Goal: Task Accomplishment & Management: Use online tool/utility

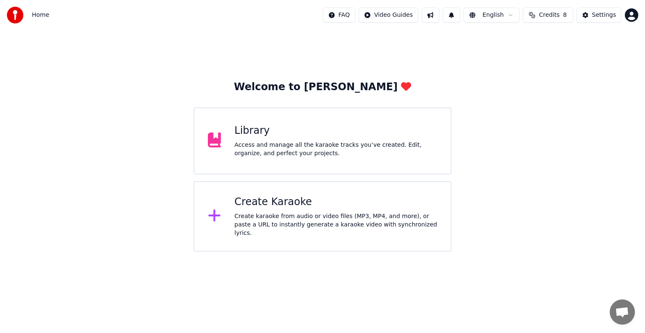
click at [286, 207] on div "Create Karaoke" at bounding box center [335, 202] width 203 height 13
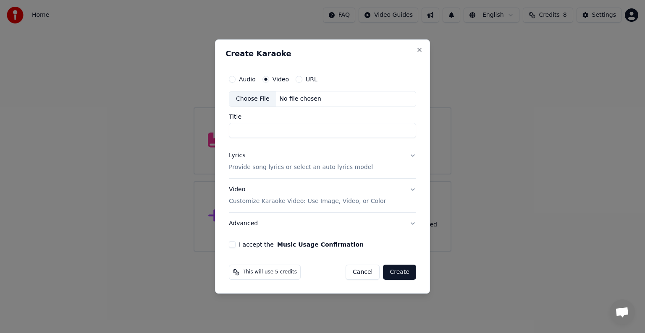
click at [316, 104] on div "Choose File No file chosen" at bounding box center [322, 99] width 187 height 16
type input "**********"
click at [333, 170] on p "Provide song lyrics or select an auto lyrics model" at bounding box center [301, 167] width 144 height 8
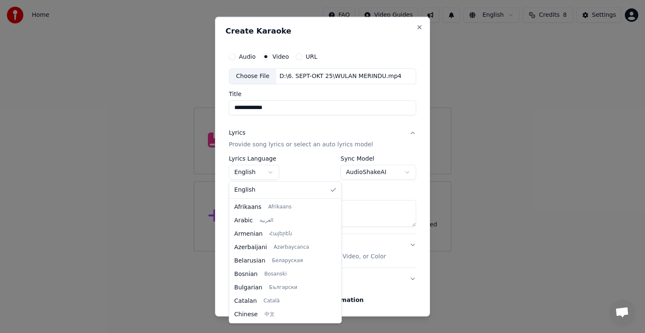
click at [270, 171] on body "**********" at bounding box center [322, 126] width 645 height 252
select select "**"
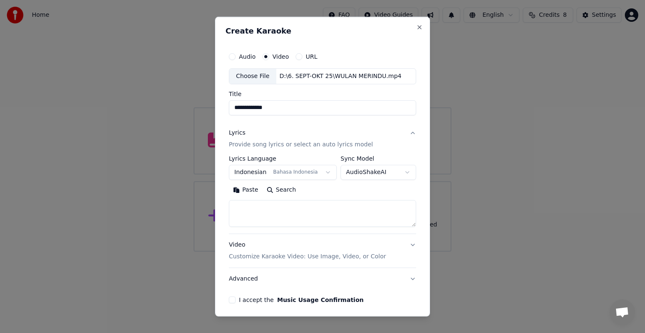
click at [346, 209] on textarea at bounding box center [322, 213] width 187 height 27
paste textarea "**********"
type textarea "**********"
click at [350, 259] on p "Customize Karaoke Video: Use Image, Video, or Color" at bounding box center [307, 257] width 157 height 8
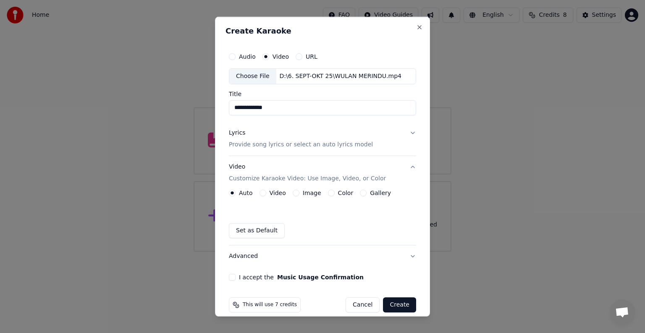
click at [264, 193] on button "Video" at bounding box center [262, 193] width 7 height 7
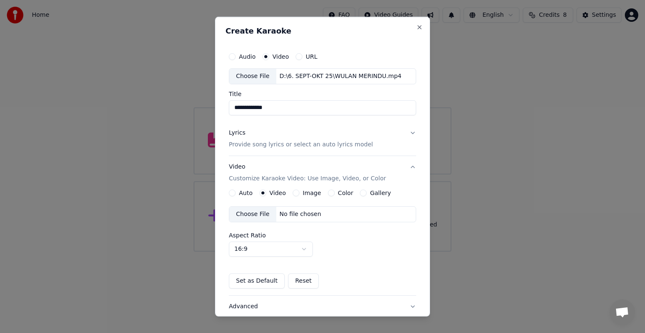
click at [303, 218] on div "Choose File No file chosen" at bounding box center [322, 215] width 187 height 16
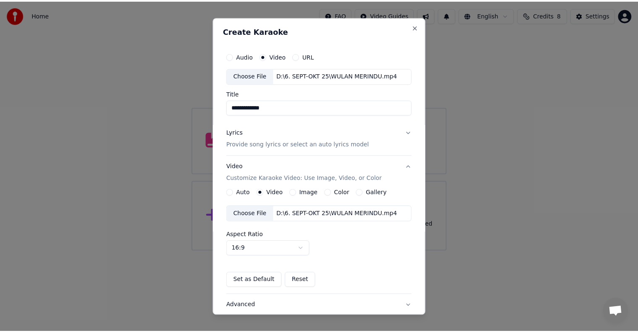
scroll to position [59, 0]
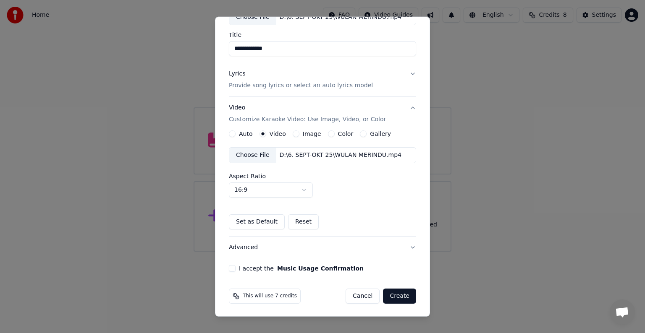
click at [229, 267] on button "I accept the Music Usage Confirmation" at bounding box center [232, 268] width 7 height 7
click at [394, 296] on button "Create" at bounding box center [399, 296] width 33 height 15
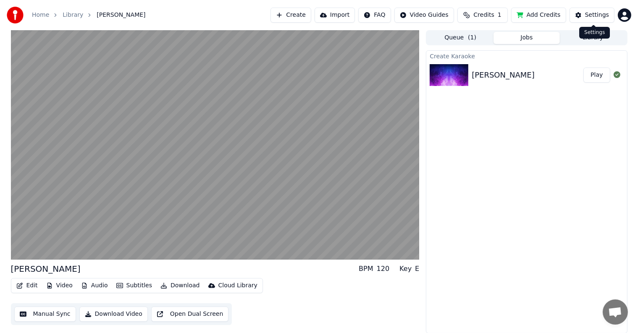
click at [585, 13] on button "Settings" at bounding box center [591, 15] width 45 height 15
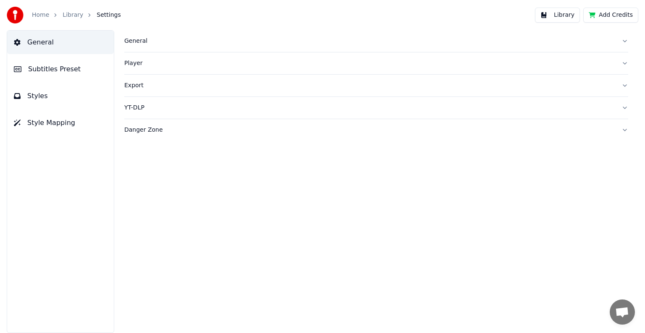
click at [50, 117] on button "Style Mapping" at bounding box center [60, 123] width 107 height 24
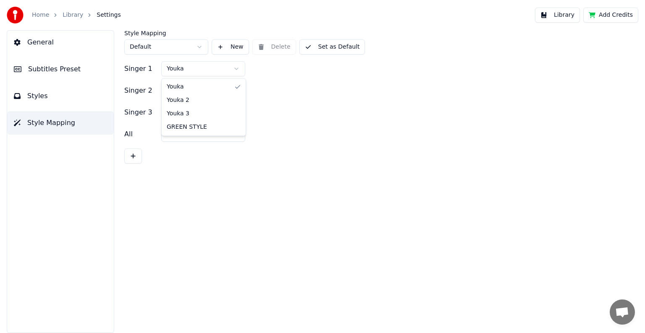
click at [220, 73] on html "Home Library Settings Library Add Credits General Subtitles Preset Styles Style…" at bounding box center [322, 166] width 645 height 333
click at [223, 95] on html "Home Library Settings Library Add Credits General Subtitles Preset Styles Style…" at bounding box center [322, 166] width 645 height 333
click at [318, 48] on button "Set as Default" at bounding box center [332, 46] width 66 height 15
click at [568, 12] on button "Library" at bounding box center [557, 15] width 45 height 15
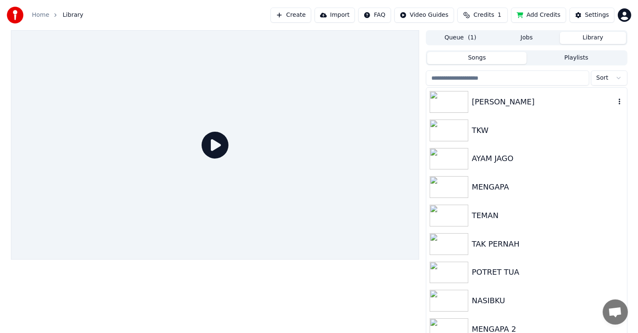
click at [530, 104] on div "[PERSON_NAME]" at bounding box center [542, 102] width 143 height 12
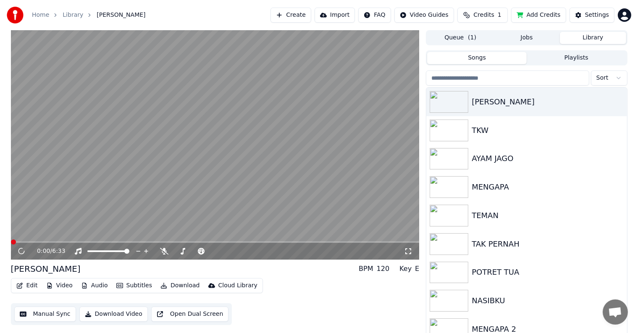
click at [55, 316] on button "Manual Sync" at bounding box center [45, 314] width 62 height 15
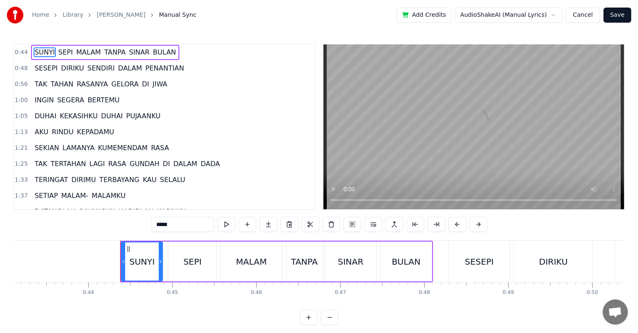
scroll to position [0, 3684]
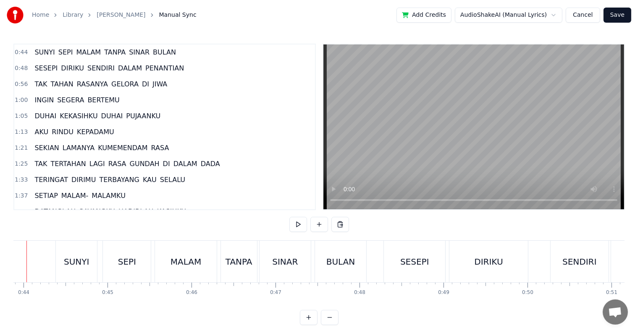
scroll to position [0, 3655]
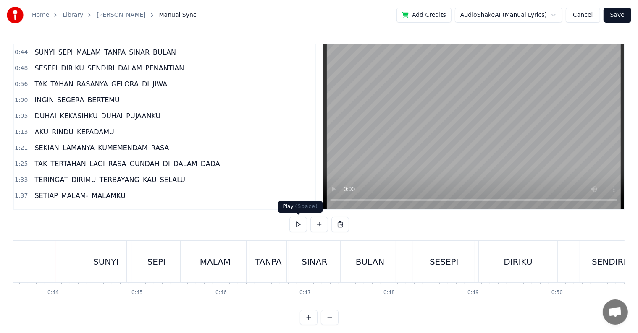
click at [294, 218] on button at bounding box center [298, 224] width 18 height 15
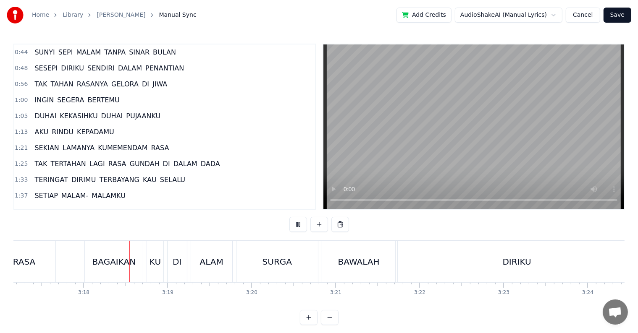
scroll to position [0, 16564]
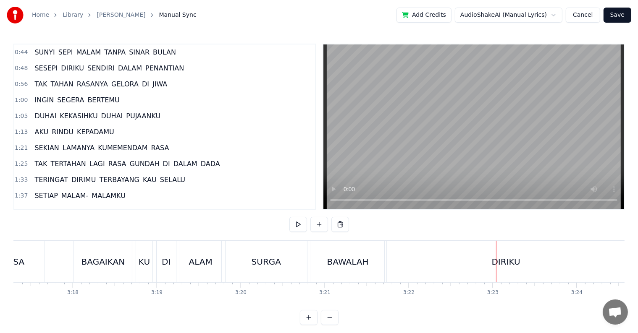
click at [289, 217] on button at bounding box center [298, 224] width 18 height 15
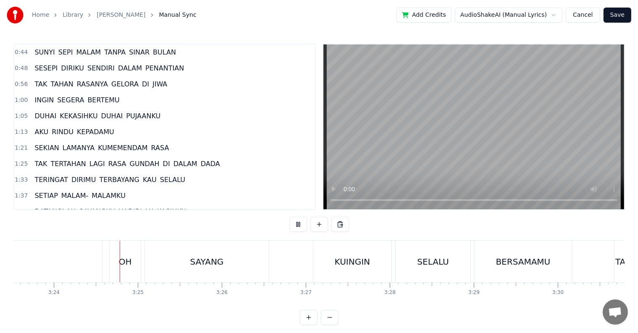
scroll to position [0, 17091]
click at [290, 227] on button at bounding box center [298, 224] width 18 height 15
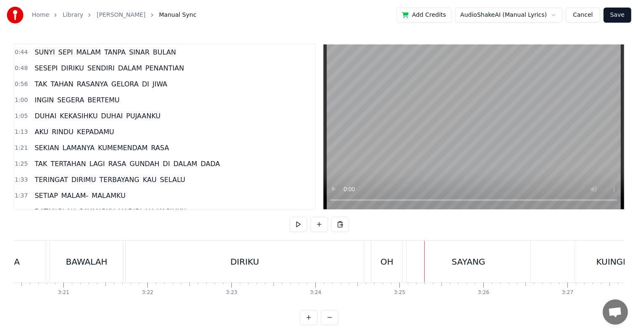
scroll to position [0, 16677]
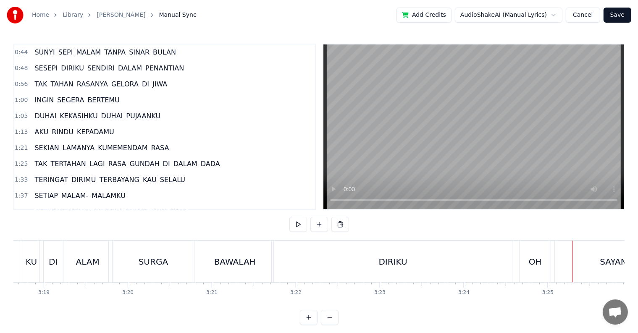
click at [307, 267] on div "DIRIKU" at bounding box center [393, 262] width 238 height 42
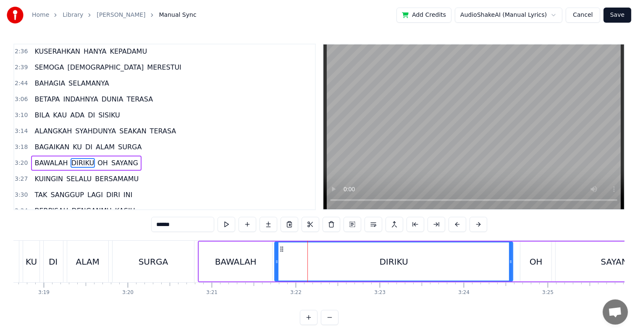
scroll to position [358, 0]
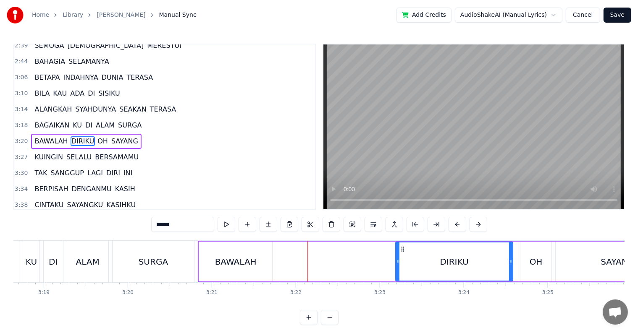
drag, startPoint x: 277, startPoint y: 269, endPoint x: 398, endPoint y: 270, distance: 120.9
click at [398, 270] on div at bounding box center [397, 262] width 3 height 38
click at [238, 270] on div "BAWALAH" at bounding box center [235, 262] width 73 height 40
type input "*******"
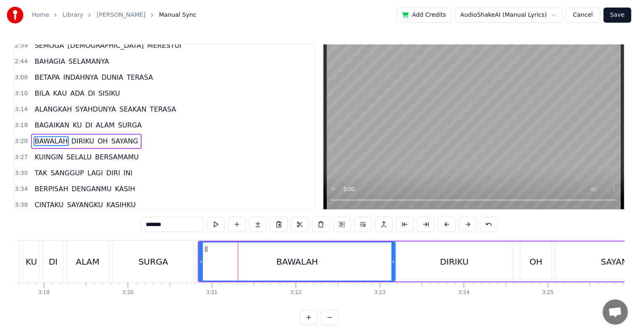
drag, startPoint x: 269, startPoint y: 264, endPoint x: 392, endPoint y: 266, distance: 123.0
click at [392, 266] on div at bounding box center [392, 262] width 3 height 38
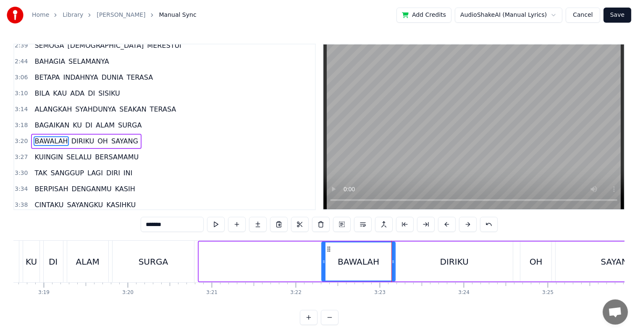
drag, startPoint x: 201, startPoint y: 265, endPoint x: 324, endPoint y: 263, distance: 122.6
click at [324, 263] on div at bounding box center [323, 262] width 3 height 38
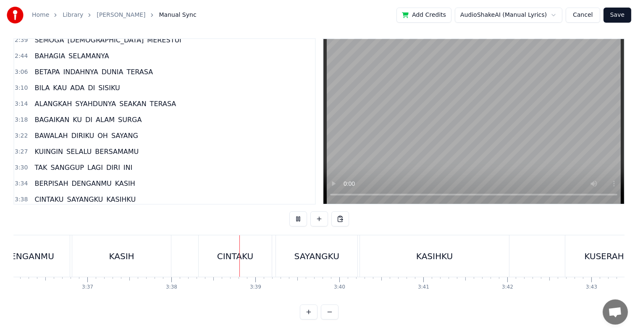
scroll to position [0, 18280]
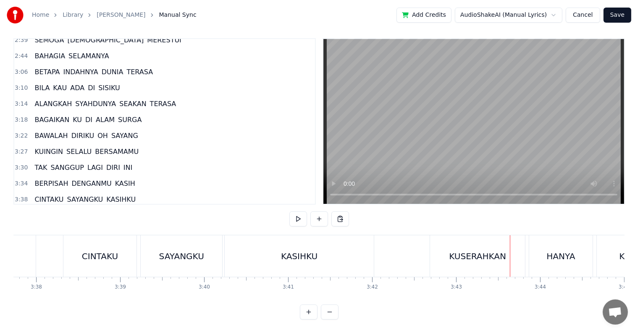
click at [443, 247] on div "KUSERAHKAN" at bounding box center [477, 257] width 95 height 42
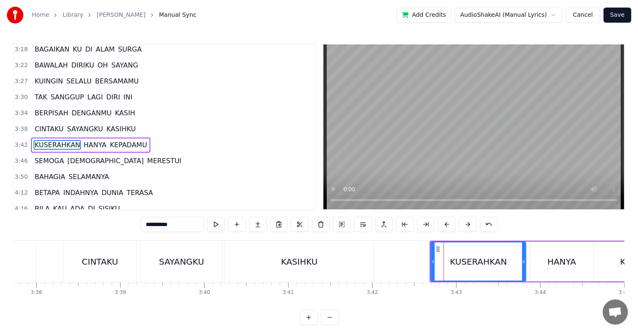
scroll to position [435, 0]
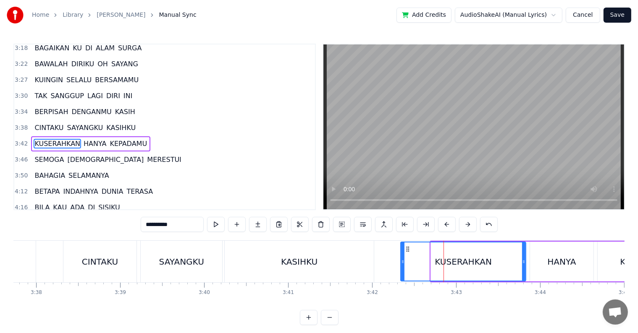
drag, startPoint x: 432, startPoint y: 259, endPoint x: 402, endPoint y: 264, distance: 30.6
click at [402, 264] on icon at bounding box center [402, 262] width 3 height 7
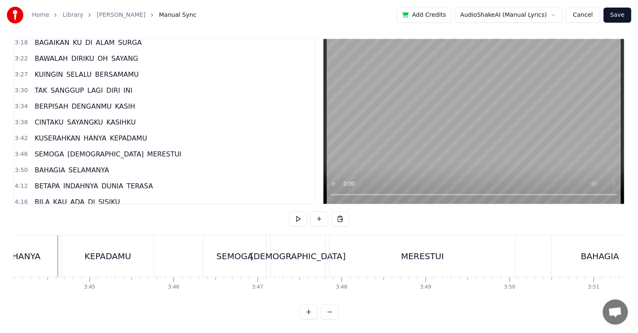
scroll to position [0, 18817]
click at [240, 263] on div "SEMOGA" at bounding box center [232, 257] width 63 height 42
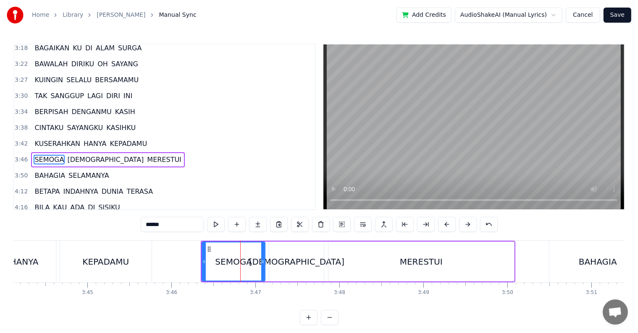
scroll to position [450, 0]
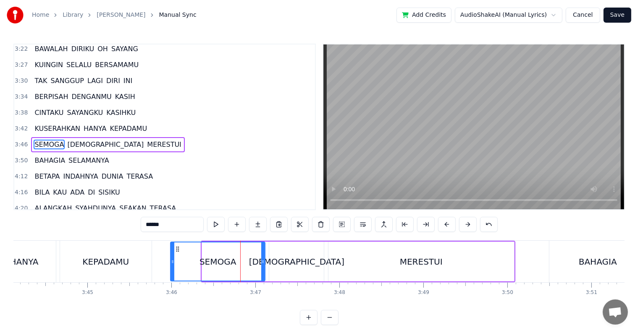
drag, startPoint x: 204, startPoint y: 267, endPoint x: 173, endPoint y: 268, distance: 31.1
click at [173, 268] on div at bounding box center [172, 262] width 3 height 38
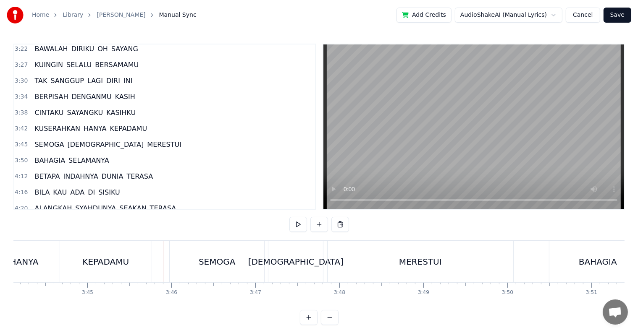
scroll to position [13, 0]
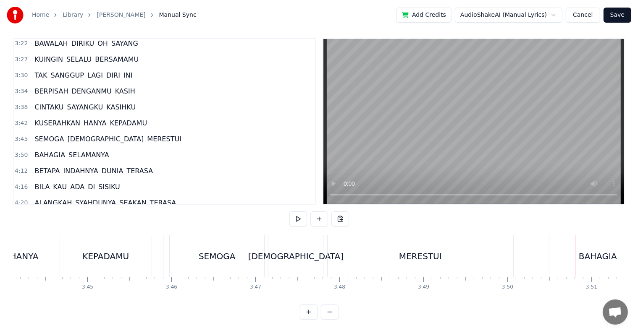
click at [563, 245] on div "BAHAGIA" at bounding box center [597, 257] width 97 height 42
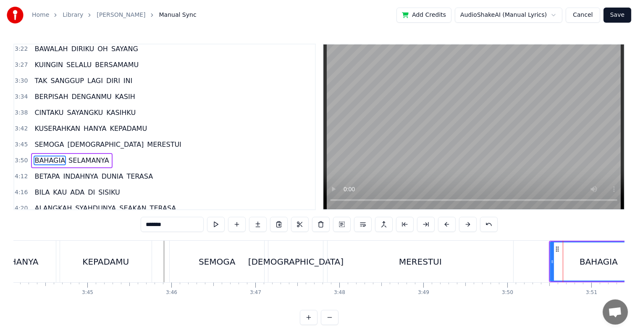
scroll to position [466, 0]
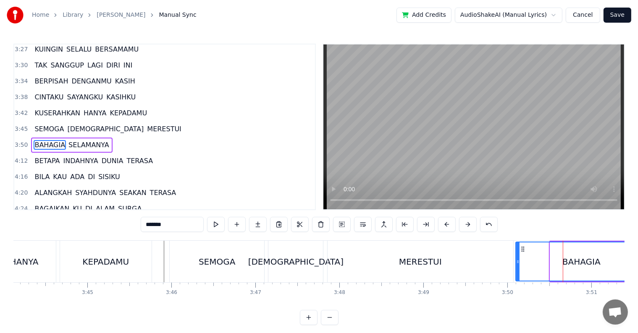
drag, startPoint x: 552, startPoint y: 265, endPoint x: 517, endPoint y: 272, distance: 35.1
click at [517, 272] on div at bounding box center [517, 262] width 3 height 38
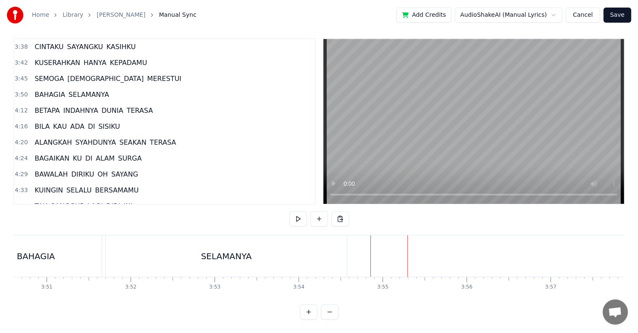
scroll to position [508, 0]
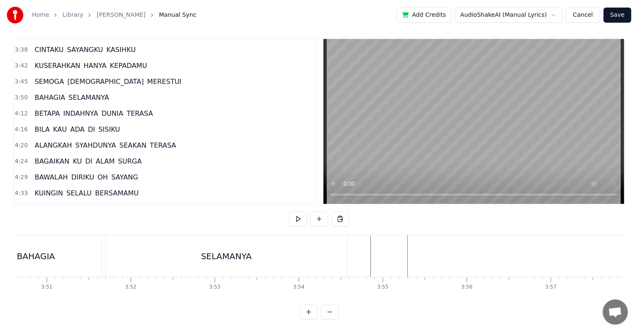
click at [50, 109] on span "BETAPA" at bounding box center [47, 114] width 27 height 10
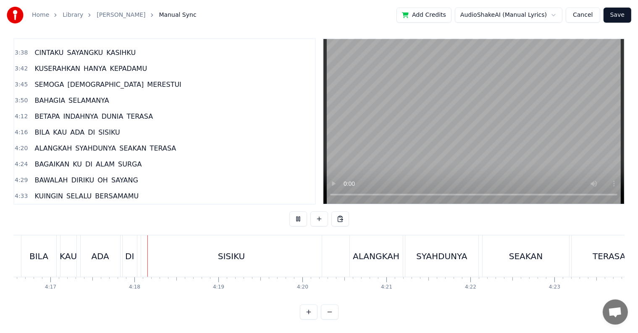
scroll to position [0, 21573]
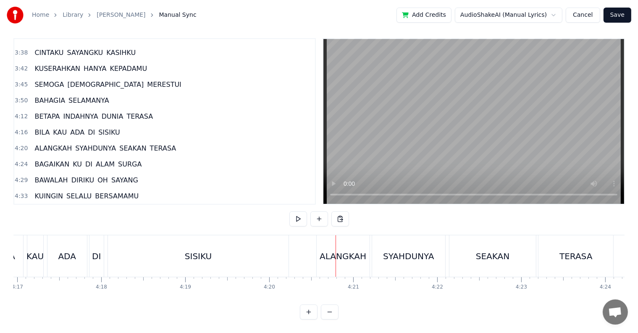
click at [326, 250] on div "ALANGKAH" at bounding box center [342, 256] width 47 height 13
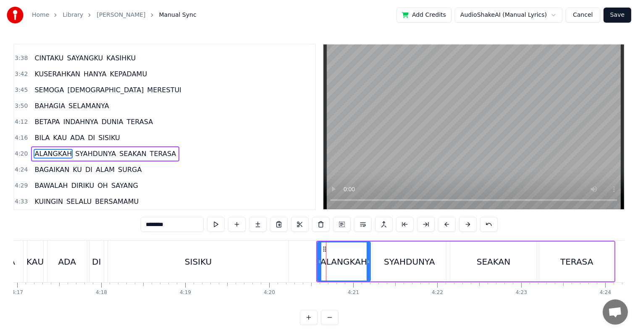
scroll to position [512, 0]
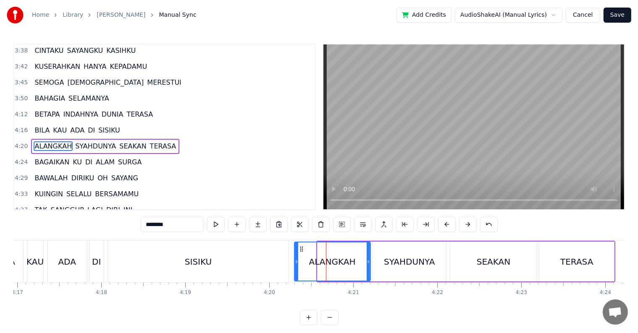
drag, startPoint x: 319, startPoint y: 267, endPoint x: 296, endPoint y: 272, distance: 23.6
click at [296, 272] on div at bounding box center [296, 262] width 3 height 38
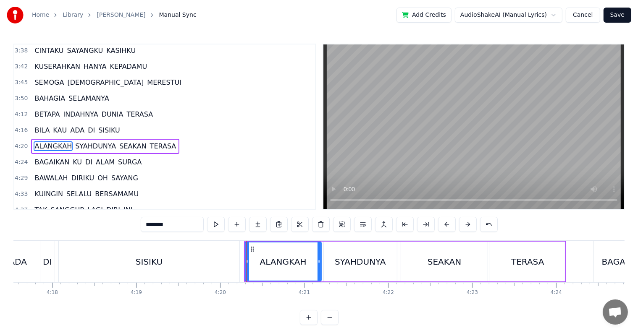
scroll to position [0, 21697]
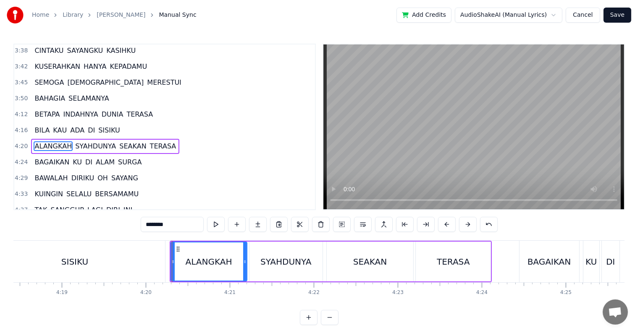
click at [483, 265] on div "TERASA" at bounding box center [453, 262] width 75 height 40
type input "******"
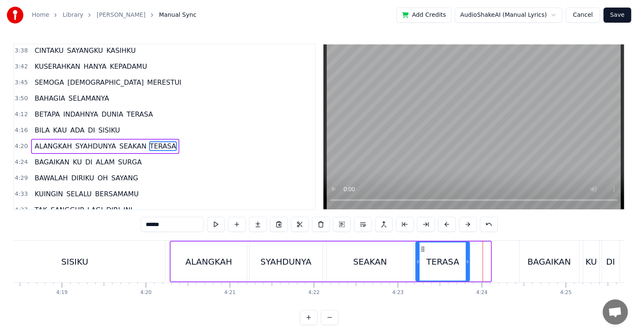
drag, startPoint x: 488, startPoint y: 270, endPoint x: 467, endPoint y: 274, distance: 21.3
click at [467, 274] on div at bounding box center [467, 262] width 3 height 38
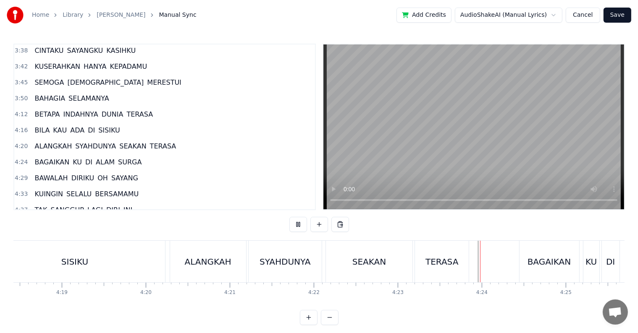
scroll to position [13, 0]
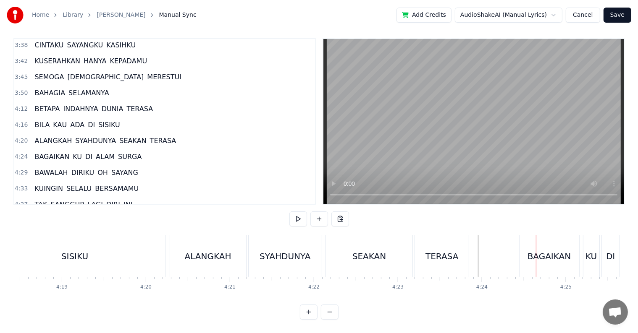
click at [536, 256] on div at bounding box center [536, 257] width 0 height 42
click at [520, 256] on div "BAGAIKAN" at bounding box center [549, 257] width 60 height 42
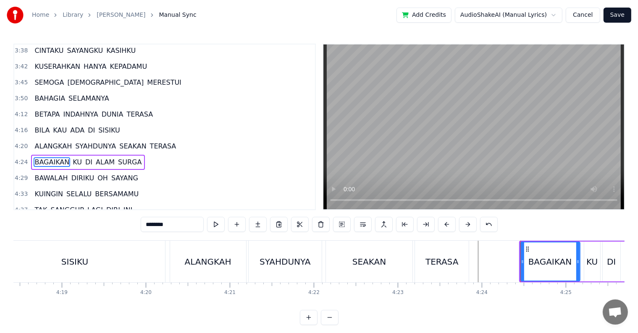
scroll to position [527, 0]
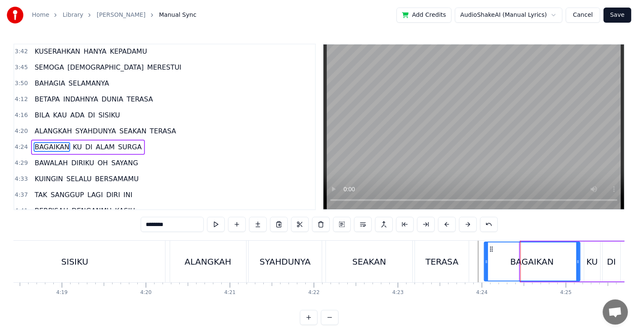
drag, startPoint x: 521, startPoint y: 265, endPoint x: 485, endPoint y: 269, distance: 36.3
click at [485, 269] on div at bounding box center [485, 262] width 3 height 38
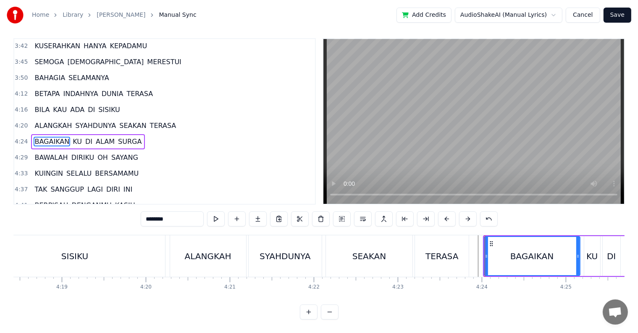
scroll to position [13, 0]
drag, startPoint x: 576, startPoint y: 255, endPoint x: 544, endPoint y: 259, distance: 33.0
click at [544, 259] on div at bounding box center [544, 256] width 3 height 38
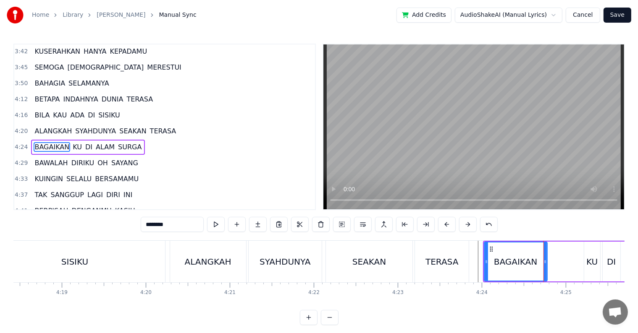
click at [589, 264] on div "KU" at bounding box center [591, 262] width 11 height 13
type input "**"
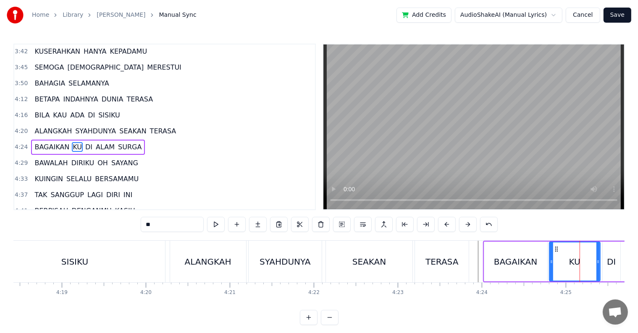
drag, startPoint x: 586, startPoint y: 267, endPoint x: 552, endPoint y: 272, distance: 35.3
click at [552, 272] on div at bounding box center [551, 262] width 3 height 38
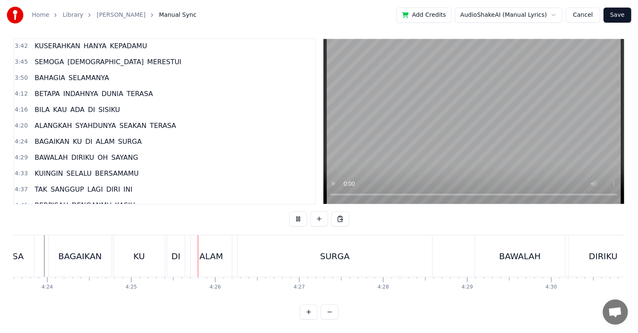
scroll to position [0, 22227]
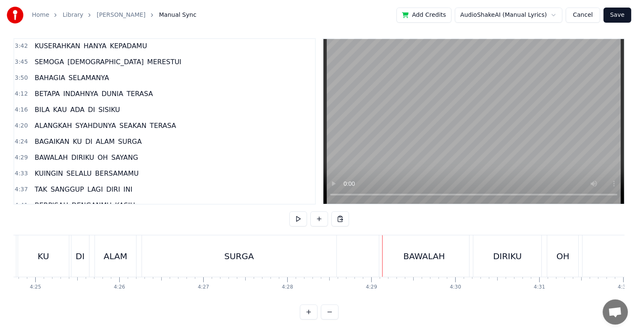
click at [408, 254] on div "BAWALAH" at bounding box center [424, 256] width 42 height 13
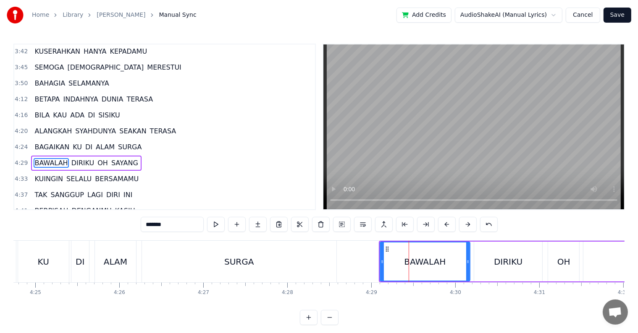
scroll to position [543, 0]
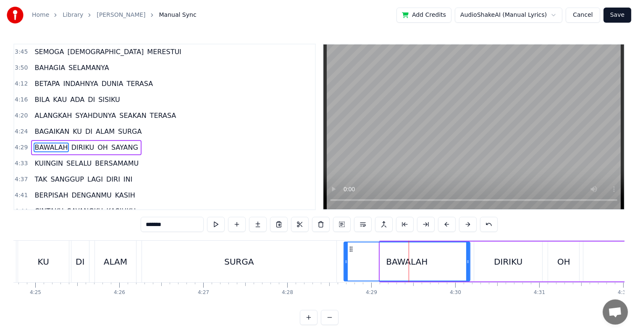
drag, startPoint x: 382, startPoint y: 267, endPoint x: 346, endPoint y: 264, distance: 36.2
click at [346, 264] on div at bounding box center [345, 262] width 3 height 38
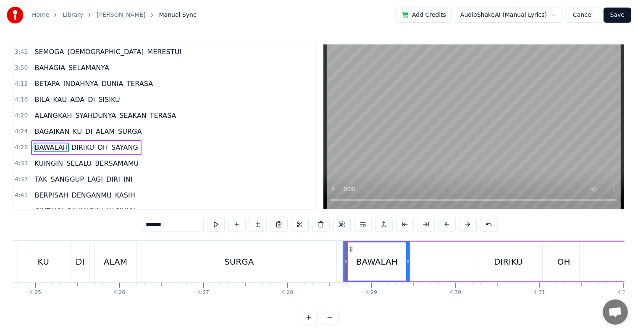
drag, startPoint x: 468, startPoint y: 267, endPoint x: 408, endPoint y: 268, distance: 60.0
click at [408, 268] on div at bounding box center [407, 262] width 3 height 38
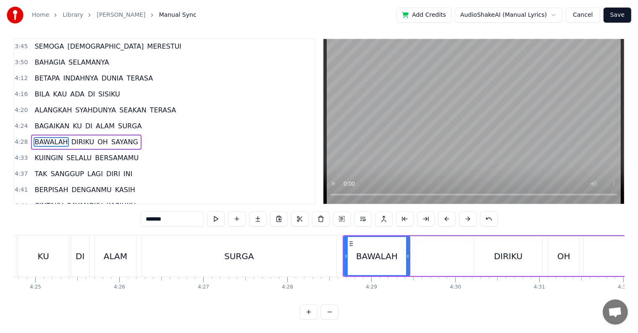
click at [513, 257] on div "DIRIKU" at bounding box center [508, 256] width 68 height 40
type input "******"
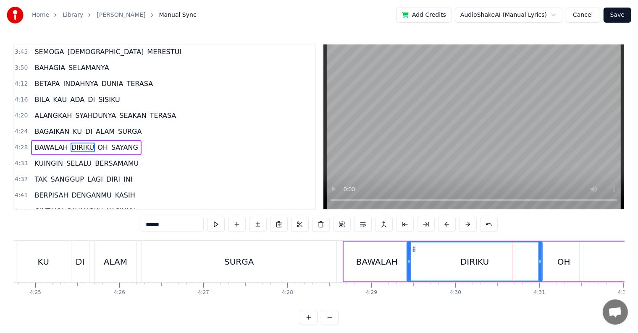
drag, startPoint x: 475, startPoint y: 258, endPoint x: 408, endPoint y: 264, distance: 67.4
click at [408, 264] on div at bounding box center [408, 262] width 3 height 38
drag, startPoint x: 538, startPoint y: 262, endPoint x: 489, endPoint y: 267, distance: 48.5
click at [490, 267] on div at bounding box center [491, 262] width 3 height 38
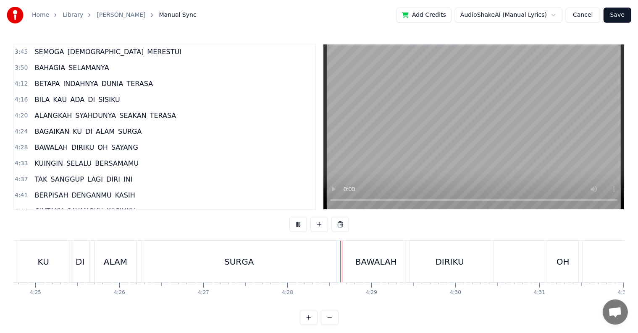
scroll to position [13, 0]
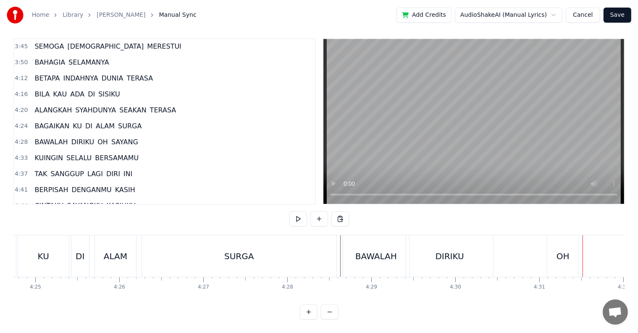
click at [557, 254] on div "OH" at bounding box center [562, 256] width 13 height 13
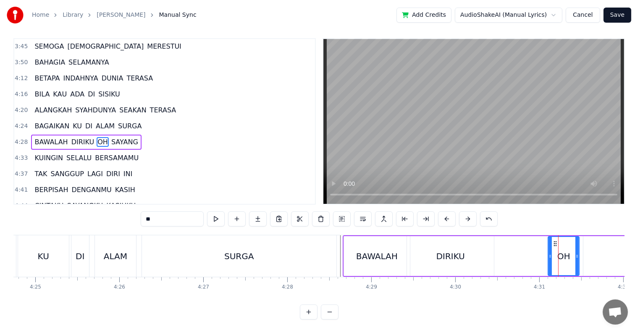
scroll to position [0, 0]
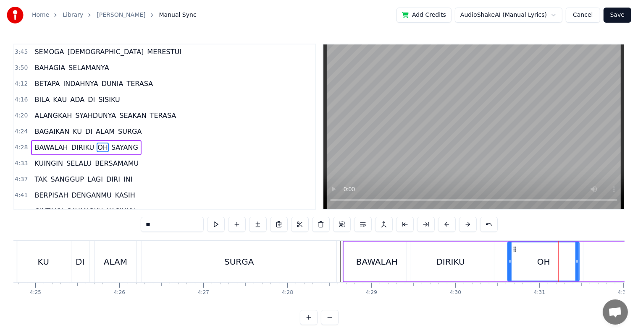
drag, startPoint x: 549, startPoint y: 265, endPoint x: 509, endPoint y: 270, distance: 40.6
click at [509, 270] on div at bounding box center [509, 262] width 3 height 38
drag, startPoint x: 575, startPoint y: 264, endPoint x: 546, endPoint y: 264, distance: 29.0
click at [546, 264] on icon at bounding box center [547, 262] width 3 height 7
click at [603, 261] on div "SAYANG" at bounding box center [645, 262] width 125 height 40
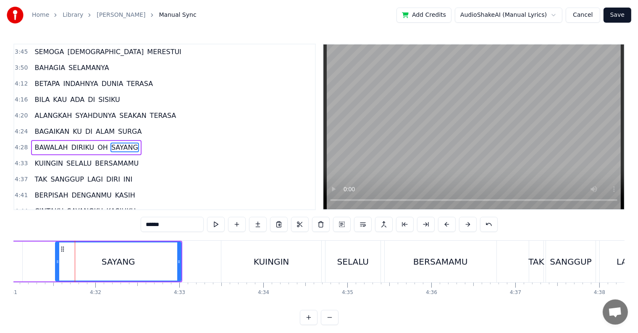
scroll to position [0, 22774]
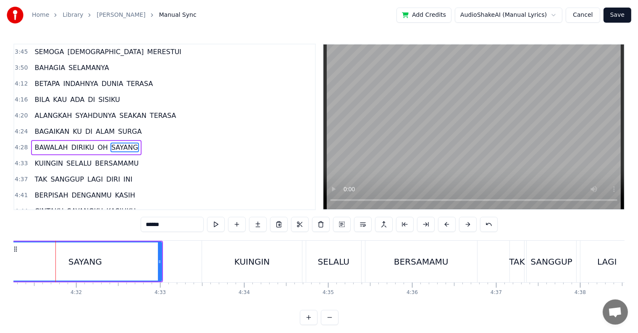
drag, startPoint x: 39, startPoint y: 267, endPoint x: 12, endPoint y: 266, distance: 27.7
click at [12, 266] on div "Home Library WULAN MERINDU Manual Sync Add Credits AudioShakeAI (Manual Lyrics)…" at bounding box center [319, 162] width 638 height 325
drag, startPoint x: 161, startPoint y: 272, endPoint x: 123, endPoint y: 270, distance: 38.3
click at [123, 270] on div "SAYANG" at bounding box center [66, 262] width 117 height 40
click at [222, 263] on div "KUINGIN" at bounding box center [252, 262] width 100 height 42
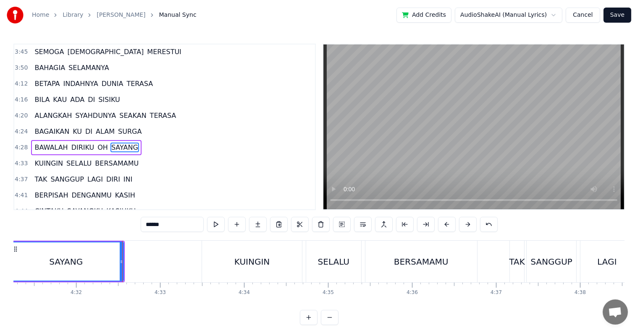
type input "*******"
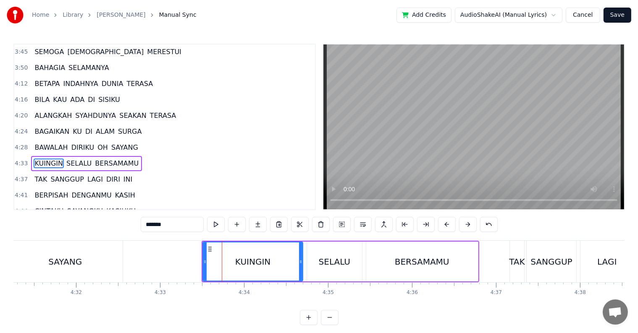
scroll to position [558, 0]
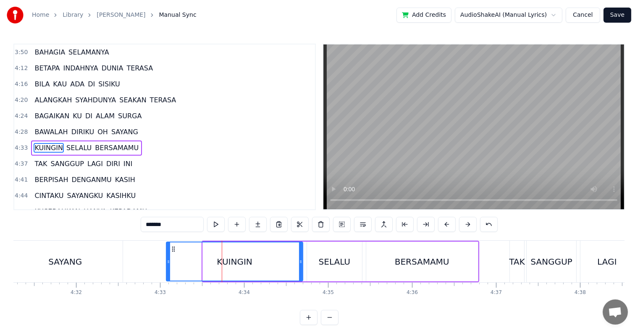
drag, startPoint x: 203, startPoint y: 264, endPoint x: 167, endPoint y: 266, distance: 36.6
click at [167, 266] on div at bounding box center [168, 262] width 3 height 38
click at [300, 263] on icon at bounding box center [300, 262] width 3 height 7
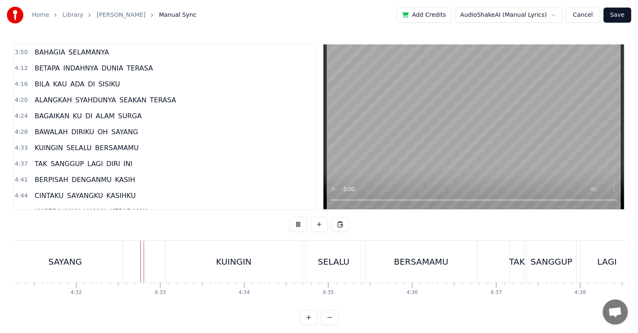
scroll to position [13, 0]
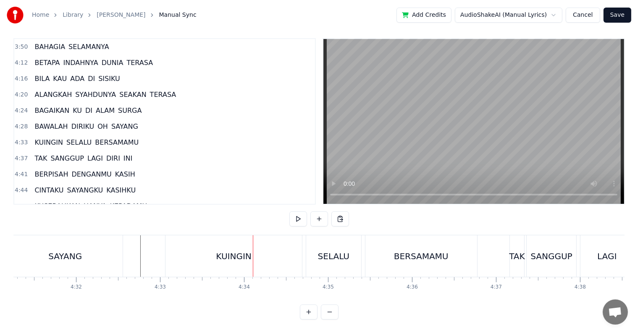
click at [297, 252] on div "KUINGIN" at bounding box center [233, 257] width 136 height 42
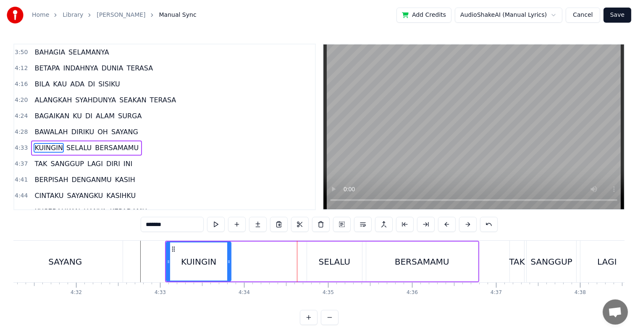
drag, startPoint x: 299, startPoint y: 264, endPoint x: 228, endPoint y: 266, distance: 71.8
click at [228, 266] on div at bounding box center [228, 262] width 3 height 38
click at [326, 263] on div "SELALU" at bounding box center [334, 262] width 31 height 13
type input "******"
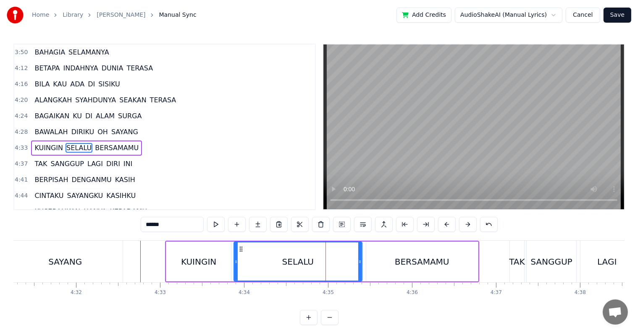
drag, startPoint x: 309, startPoint y: 267, endPoint x: 236, endPoint y: 266, distance: 73.0
click at [236, 266] on div at bounding box center [235, 262] width 3 height 38
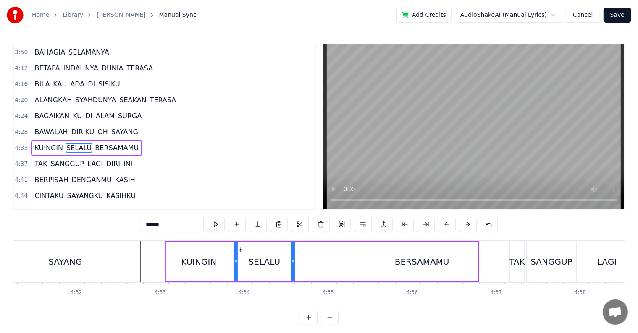
drag, startPoint x: 359, startPoint y: 263, endPoint x: 292, endPoint y: 264, distance: 67.2
click at [292, 264] on icon at bounding box center [292, 262] width 3 height 7
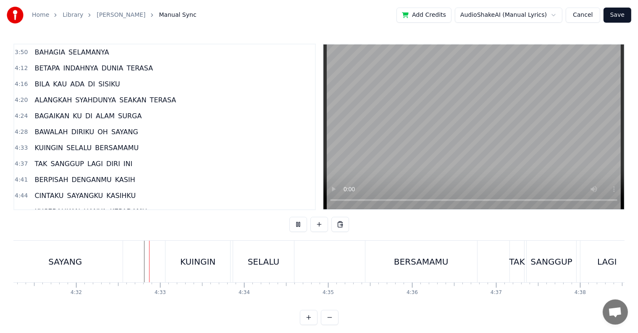
scroll to position [13, 0]
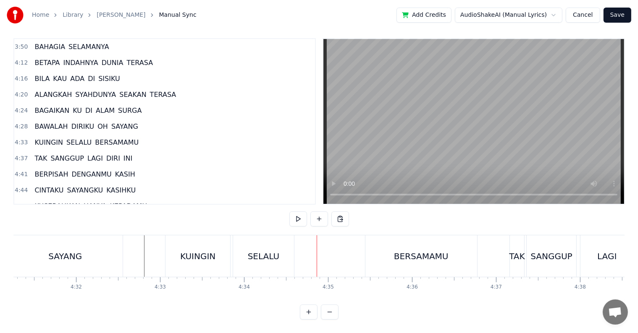
click at [400, 252] on div "BERSAMAMU" at bounding box center [421, 256] width 55 height 13
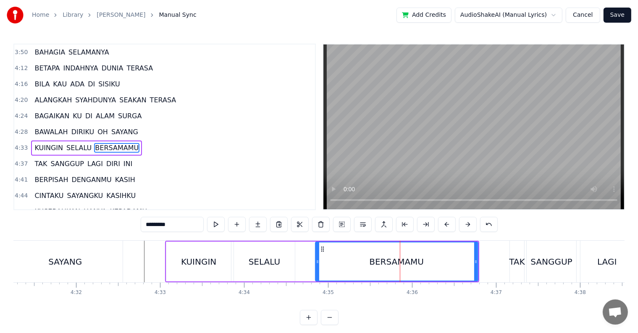
drag, startPoint x: 368, startPoint y: 260, endPoint x: 317, endPoint y: 265, distance: 51.0
click at [317, 265] on div at bounding box center [317, 262] width 3 height 38
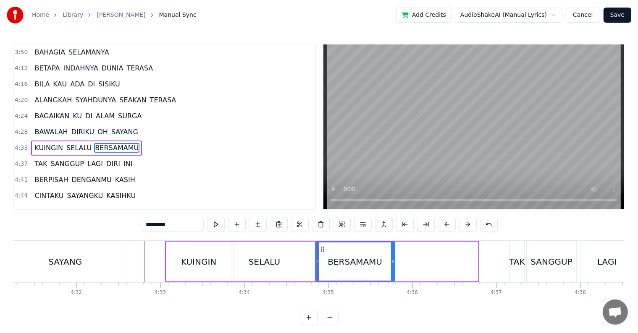
drag, startPoint x: 474, startPoint y: 265, endPoint x: 391, endPoint y: 268, distance: 83.2
click at [391, 268] on div at bounding box center [392, 262] width 3 height 38
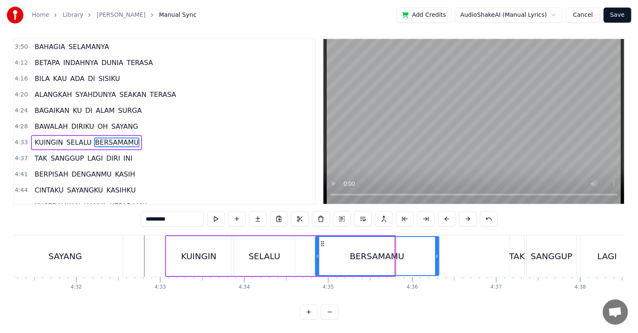
drag, startPoint x: 393, startPoint y: 254, endPoint x: 437, endPoint y: 254, distance: 44.1
click at [437, 254] on div at bounding box center [436, 256] width 3 height 38
click at [512, 254] on div "TAK" at bounding box center [517, 256] width 16 height 13
type input "***"
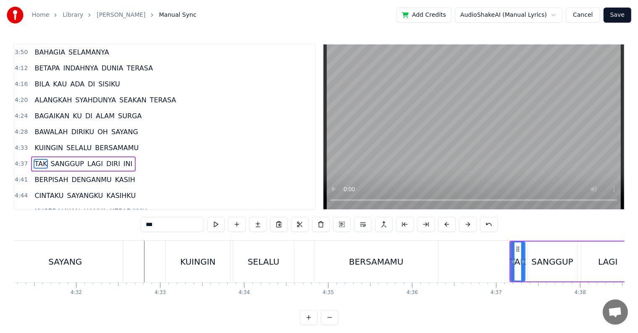
scroll to position [574, 0]
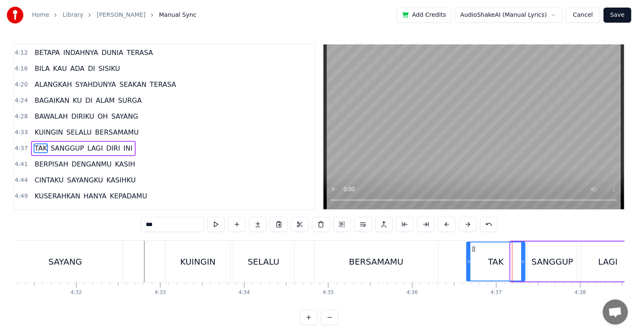
drag, startPoint x: 510, startPoint y: 264, endPoint x: 469, endPoint y: 265, distance: 41.2
click at [467, 266] on div at bounding box center [468, 262] width 3 height 38
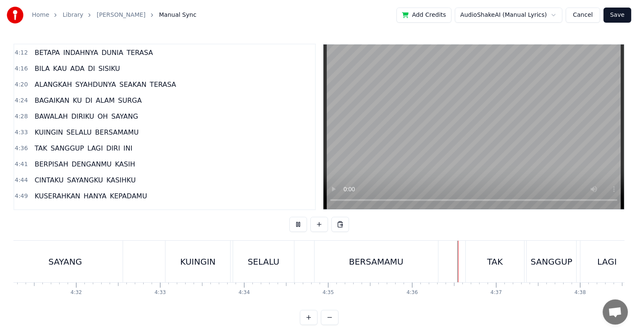
scroll to position [13, 0]
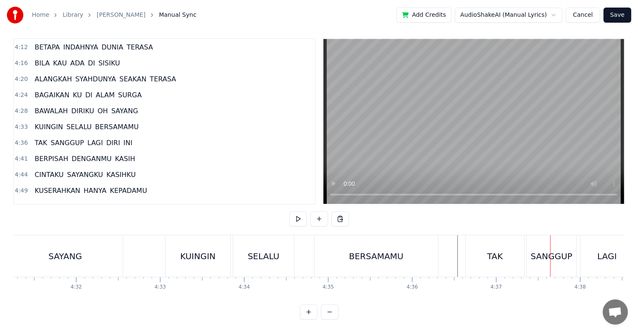
click at [521, 259] on div "TAK" at bounding box center [495, 257] width 58 height 42
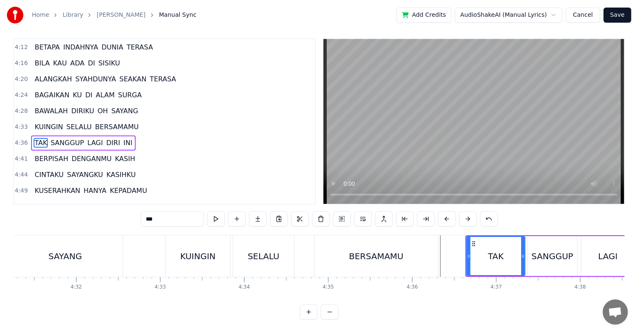
scroll to position [0, 0]
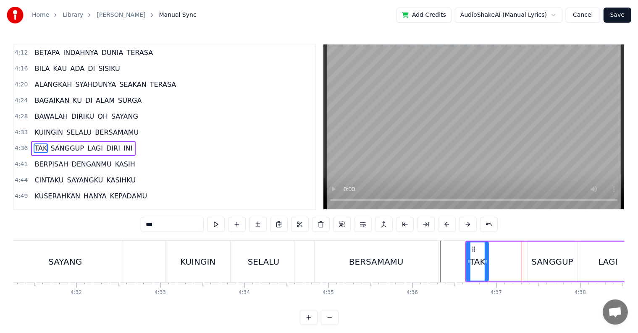
drag, startPoint x: 522, startPoint y: 264, endPoint x: 486, endPoint y: 267, distance: 36.6
click at [486, 267] on div at bounding box center [485, 262] width 3 height 38
click at [540, 260] on div "SANGGUP" at bounding box center [552, 262] width 42 height 13
type input "*******"
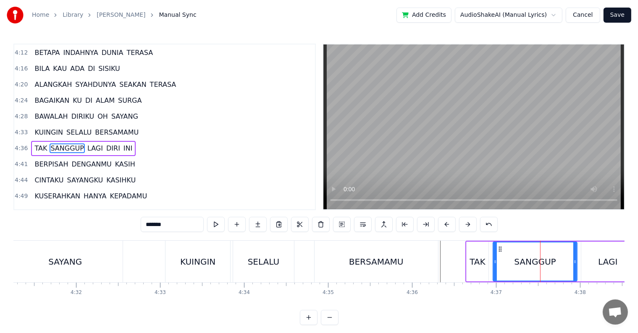
drag, startPoint x: 529, startPoint y: 264, endPoint x: 495, endPoint y: 266, distance: 34.5
click at [495, 266] on div at bounding box center [494, 262] width 3 height 38
drag, startPoint x: 573, startPoint y: 264, endPoint x: 490, endPoint y: 264, distance: 83.1
click at [518, 264] on div "SANGGUP" at bounding box center [508, 262] width 30 height 38
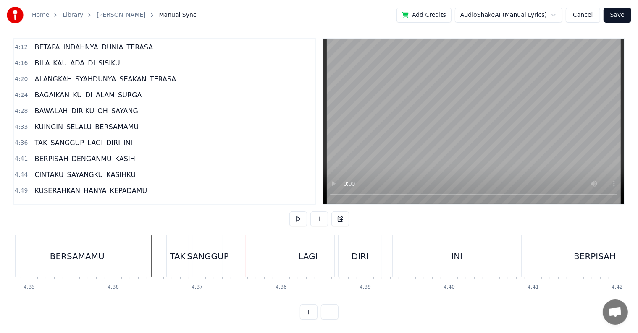
scroll to position [0, 22719]
